Goal: Obtain resource: Download file/media

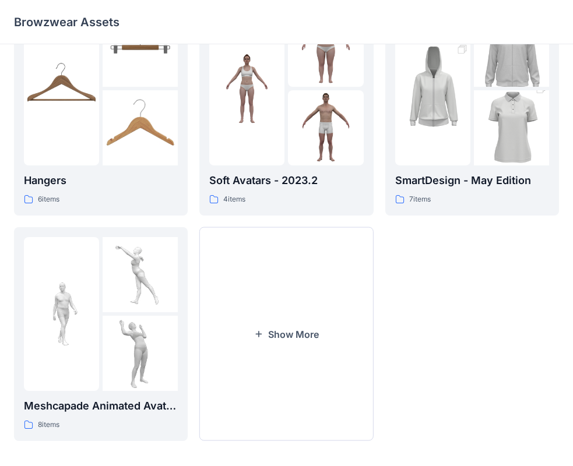
scroll to position [290, 0]
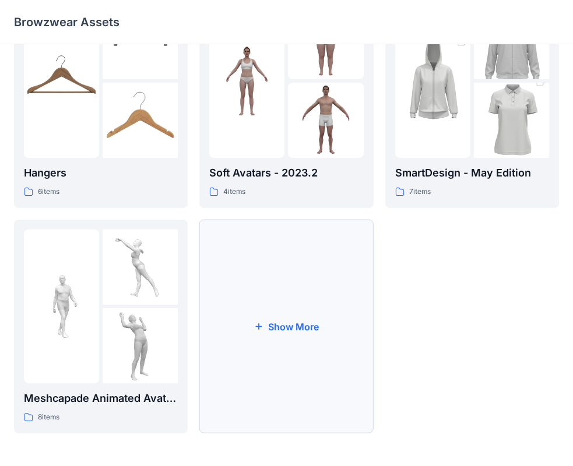
click at [347, 398] on button "Show More" at bounding box center [286, 327] width 174 height 214
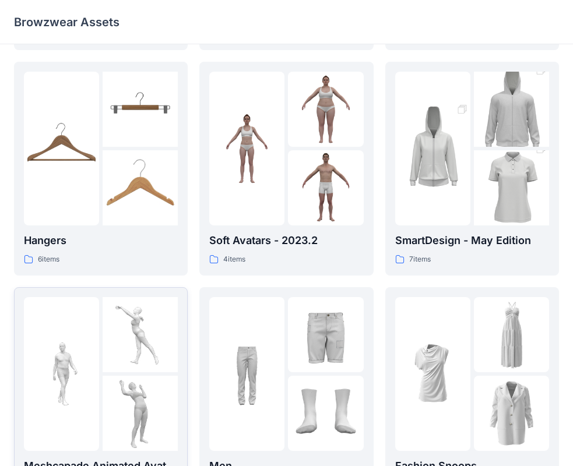
scroll to position [107, 0]
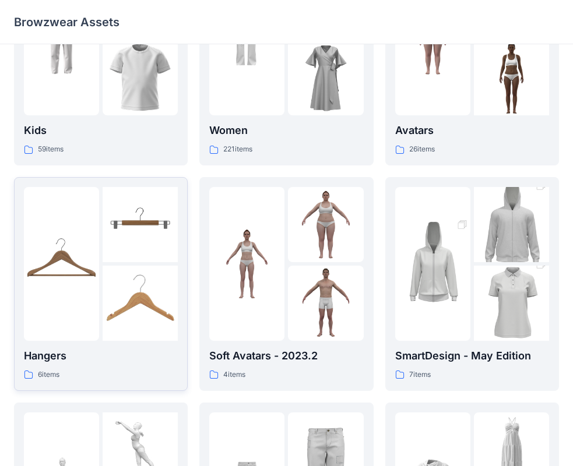
click at [76, 298] on img at bounding box center [61, 263] width 75 height 75
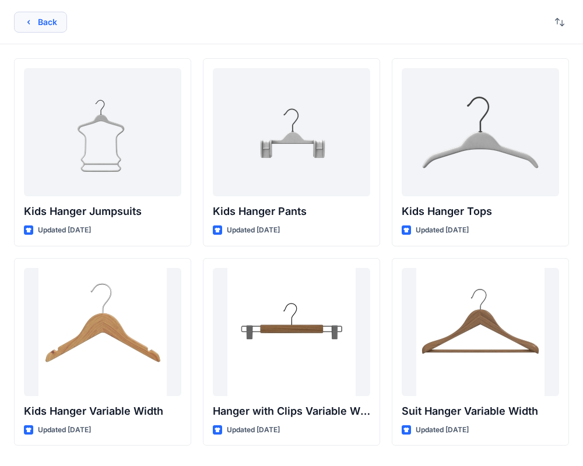
click at [47, 29] on button "Back" at bounding box center [40, 22] width 53 height 21
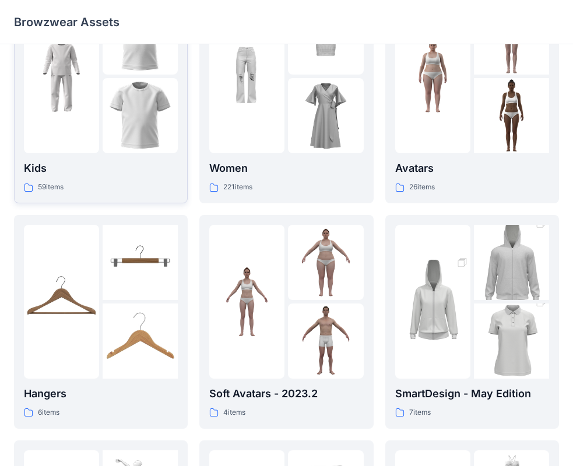
scroll to position [48, 0]
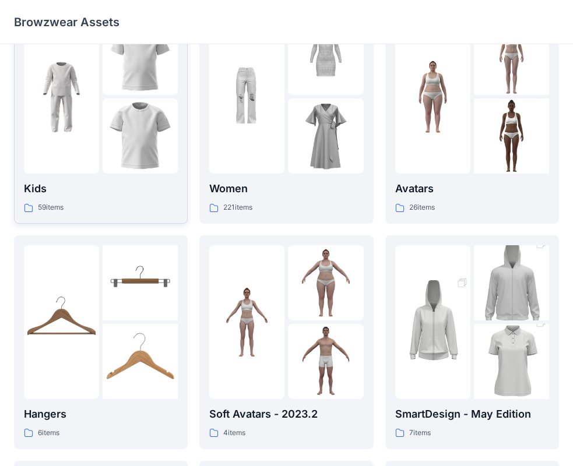
click at [95, 150] on div at bounding box center [61, 97] width 75 height 154
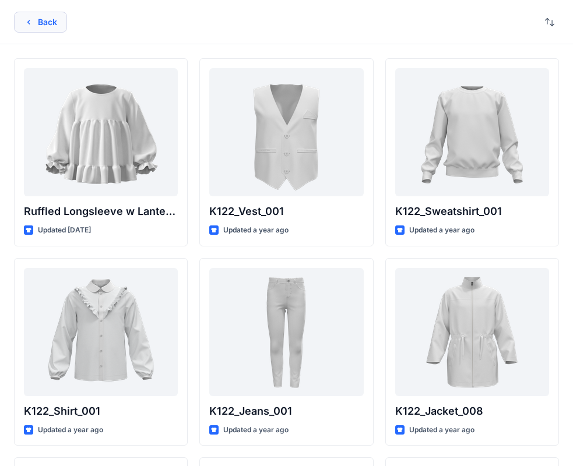
click at [38, 21] on button "Back" at bounding box center [40, 22] width 53 height 21
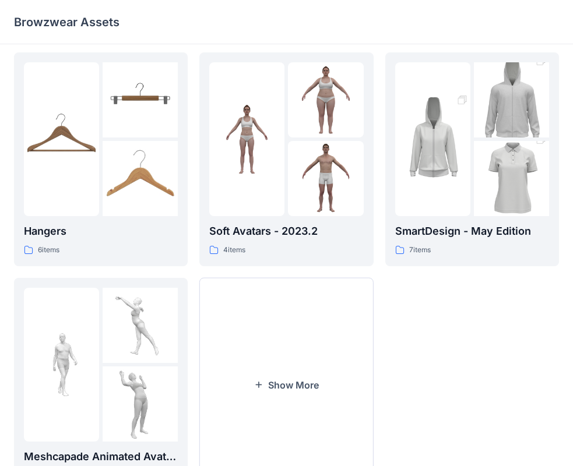
scroll to position [290, 0]
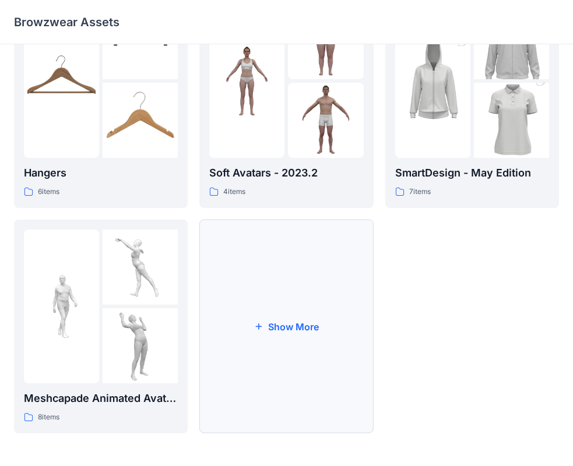
click at [318, 282] on button "Show More" at bounding box center [286, 327] width 174 height 214
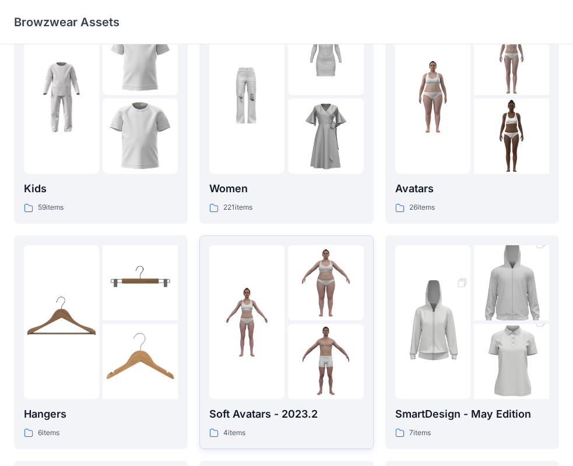
scroll to position [0, 0]
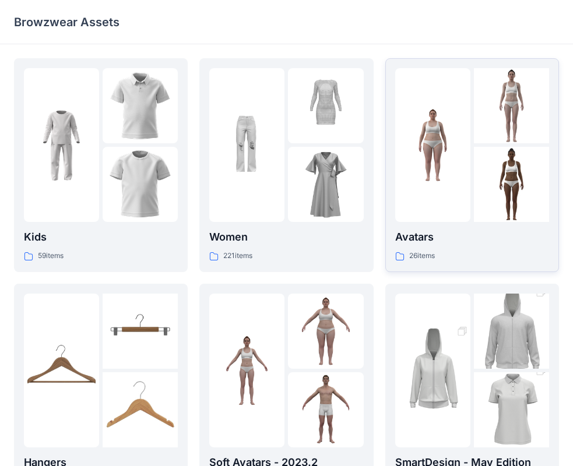
click at [414, 211] on div at bounding box center [432, 145] width 75 height 154
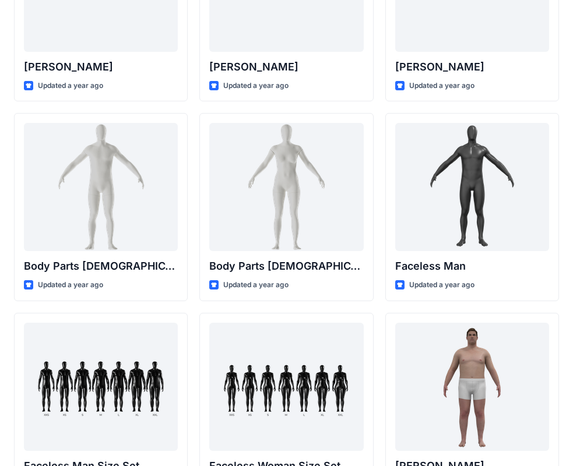
scroll to position [342, 0]
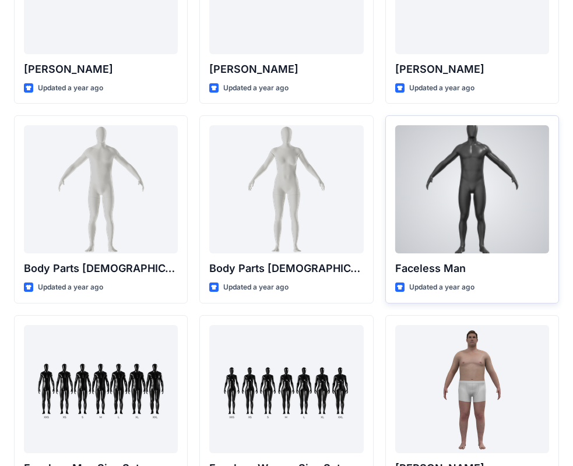
click at [469, 220] on div at bounding box center [472, 189] width 154 height 128
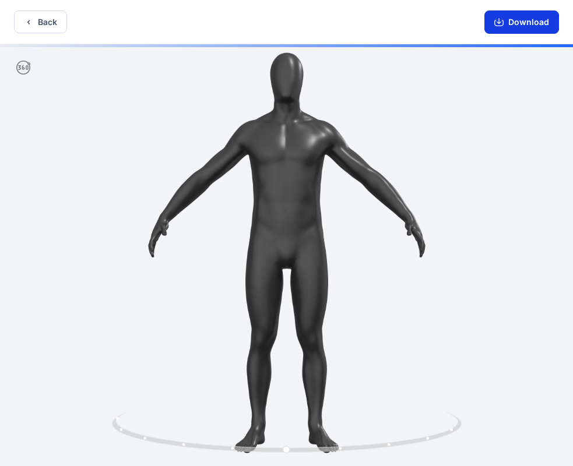
click at [520, 25] on button "Download" at bounding box center [521, 21] width 75 height 23
